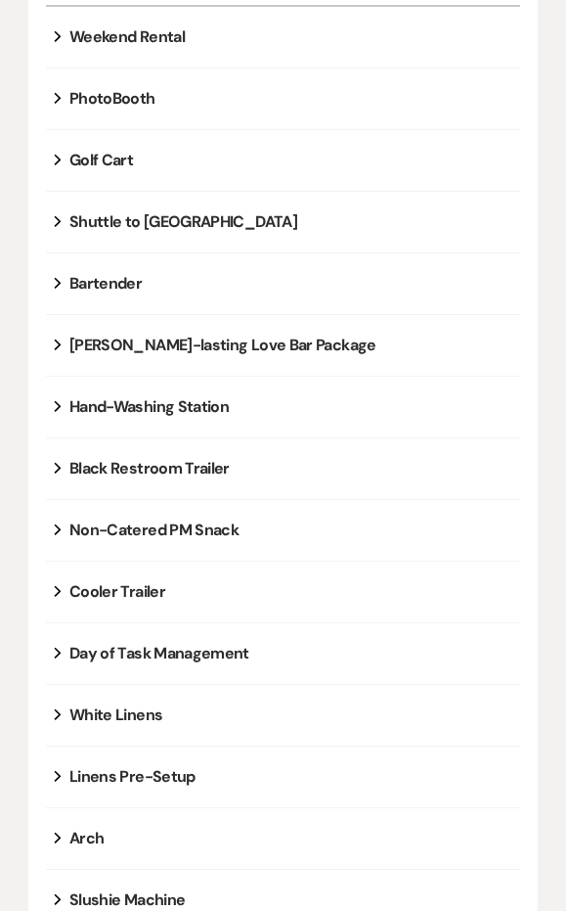
scroll to position [647, 0]
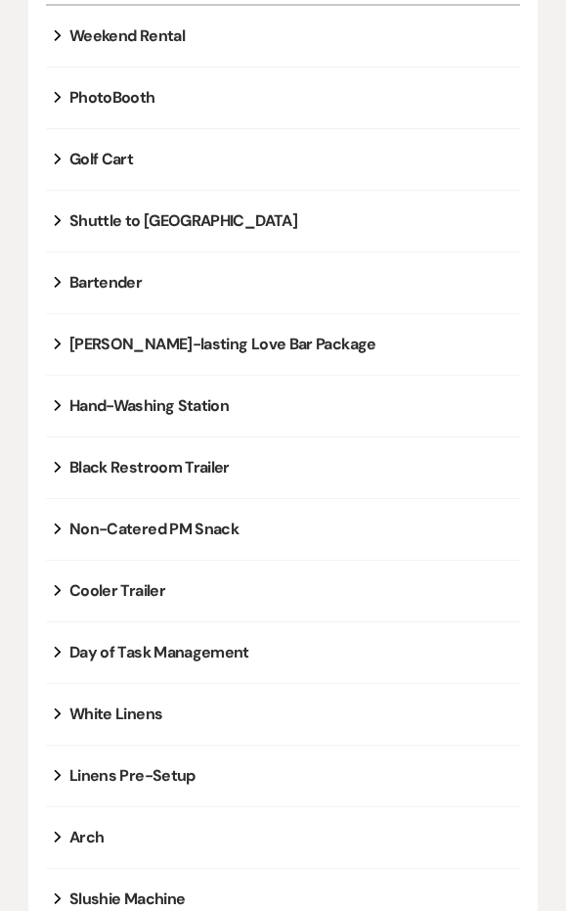
click at [107, 285] on div "Bartender" at bounding box center [105, 282] width 72 height 23
click at [61, 283] on button "Expand" at bounding box center [57, 283] width 23 height 16
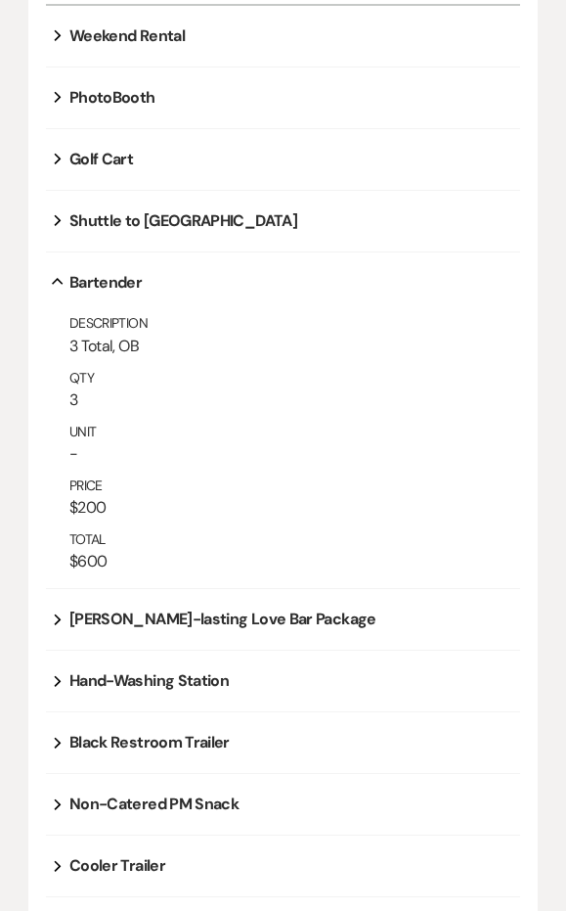
click at [61, 283] on icon "Collapse" at bounding box center [57, 282] width 23 height 8
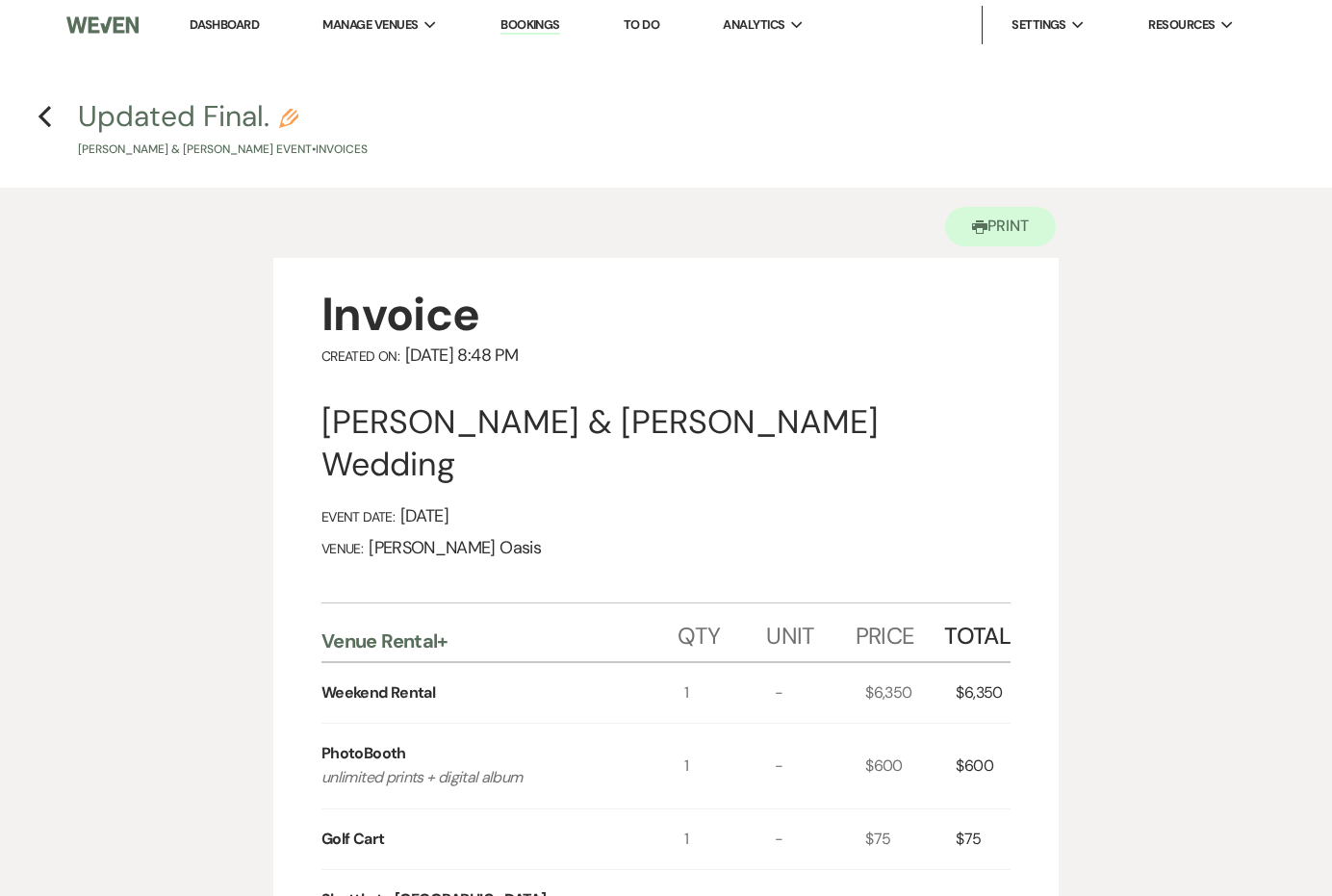
scroll to position [0, 0]
click at [51, 122] on icon "Previous" at bounding box center [44, 116] width 15 height 23
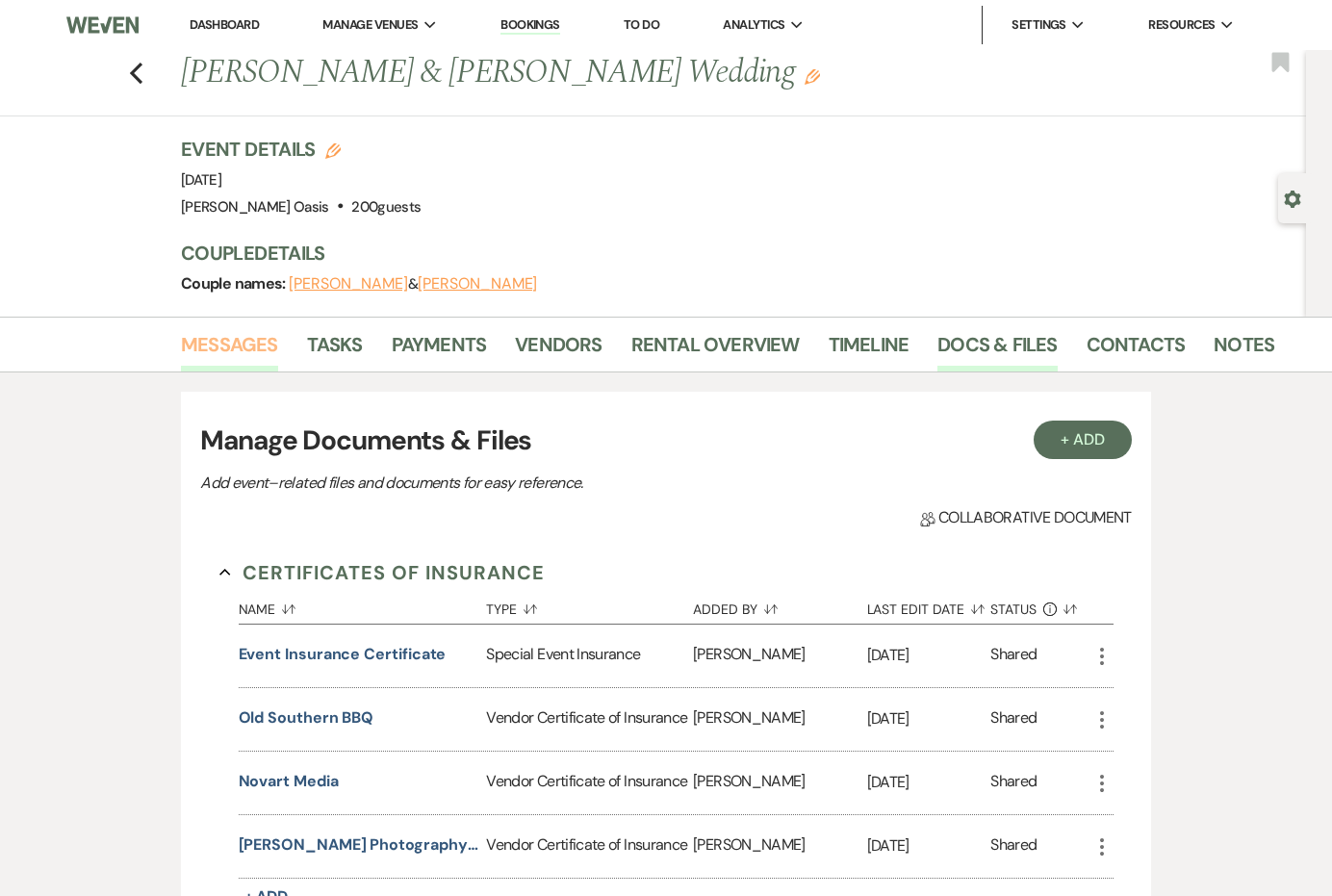
click at [232, 348] on link "Messages" at bounding box center [229, 350] width 97 height 42
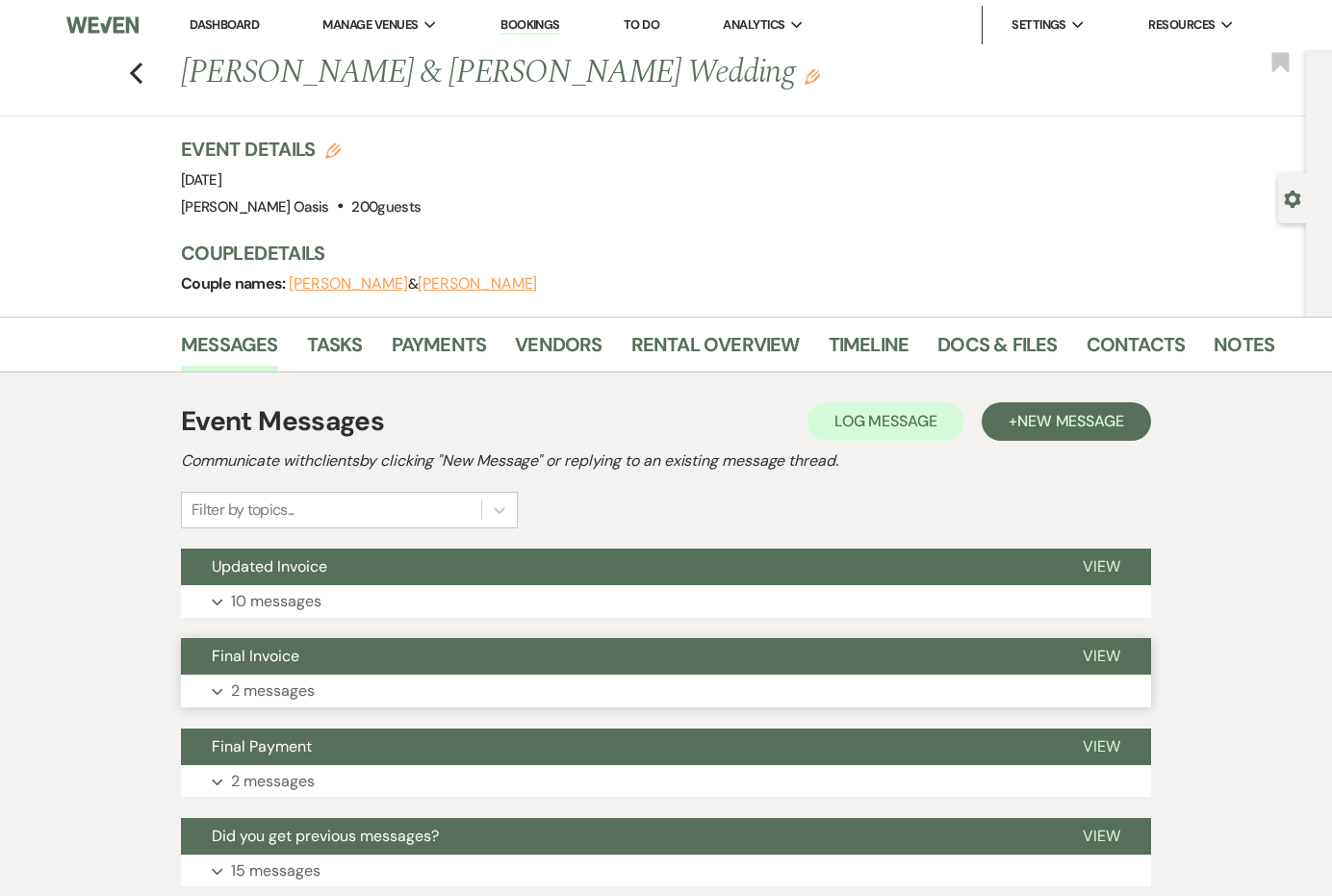
click at [296, 662] on span "Final Invoice" at bounding box center [255, 655] width 88 height 21
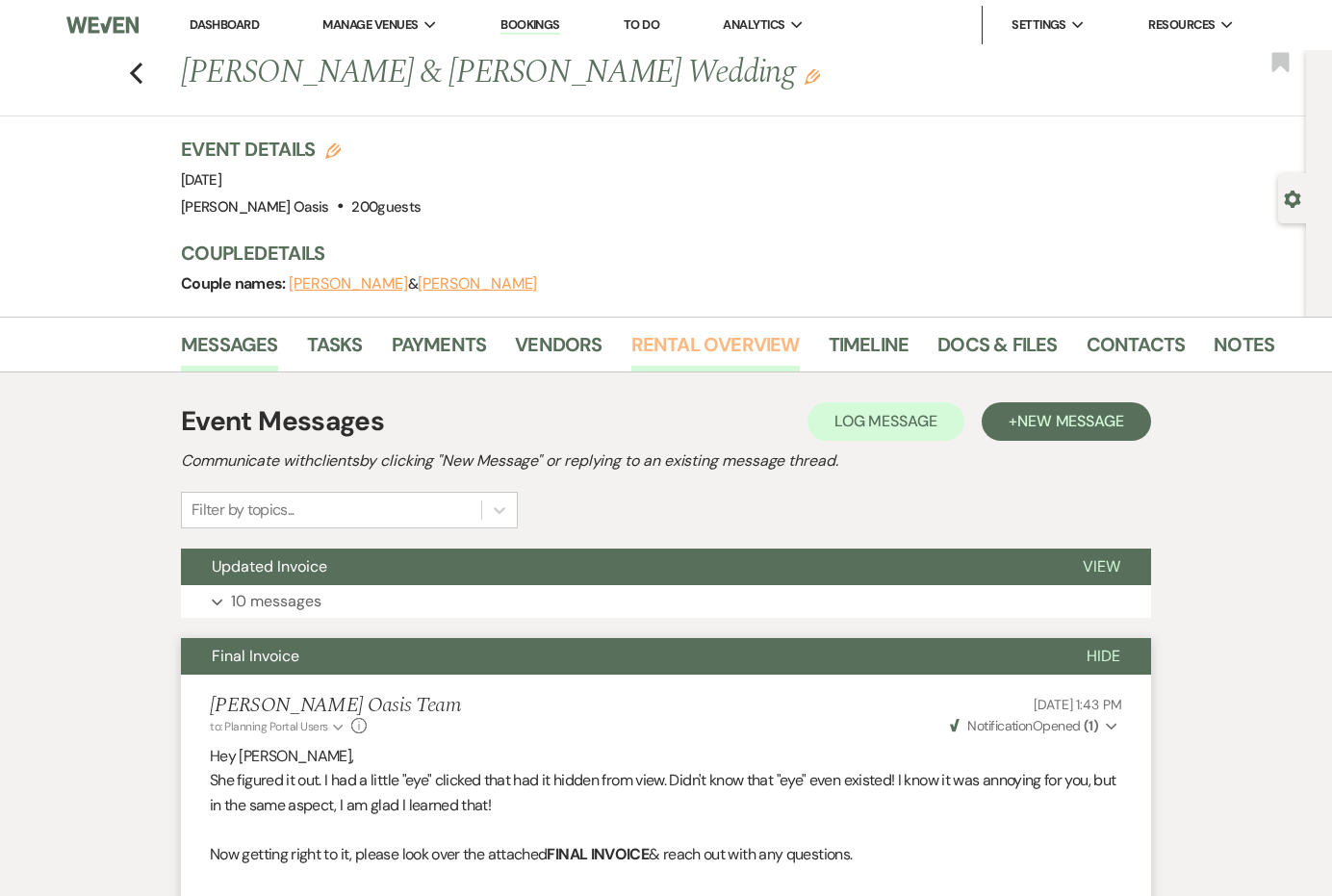
click at [552, 349] on link "Rental Overview" at bounding box center [715, 350] width 168 height 42
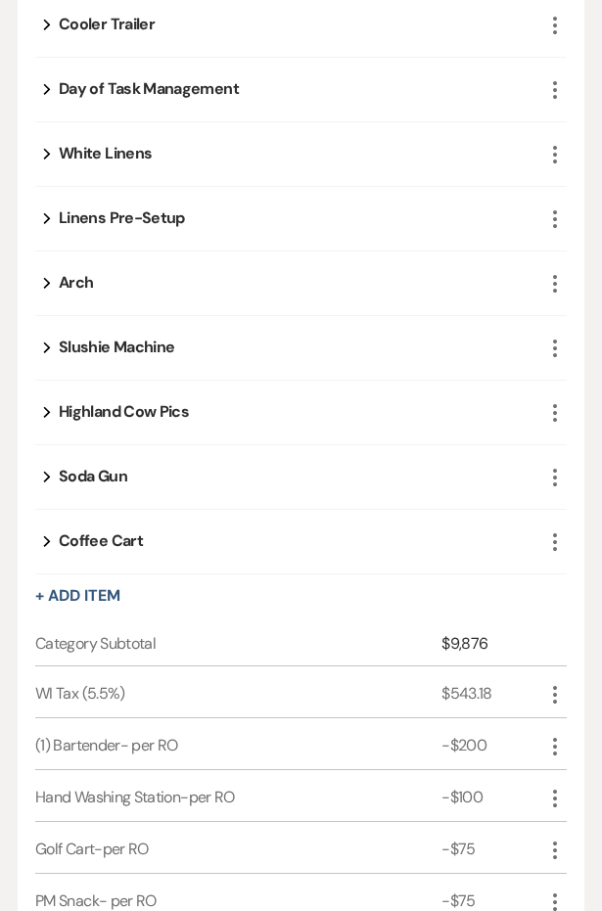
scroll to position [1716, 0]
